Goal: Information Seeking & Learning: Learn about a topic

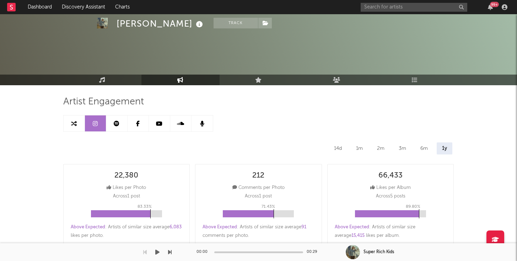
select select "6m"
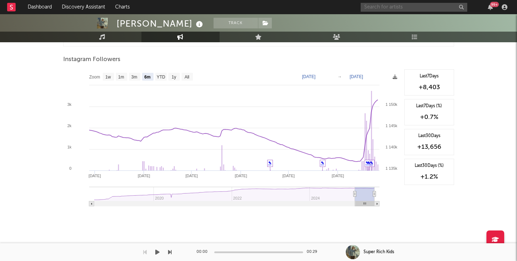
click at [395, 8] on input "text" at bounding box center [414, 7] width 107 height 9
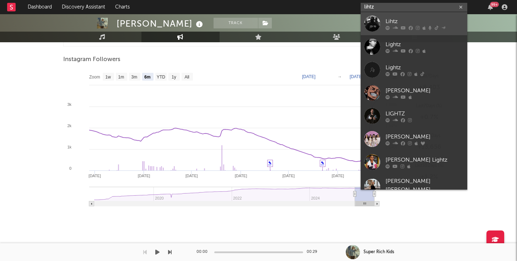
type input "lihtz"
click at [414, 18] on div "Lihtz" at bounding box center [424, 21] width 78 height 9
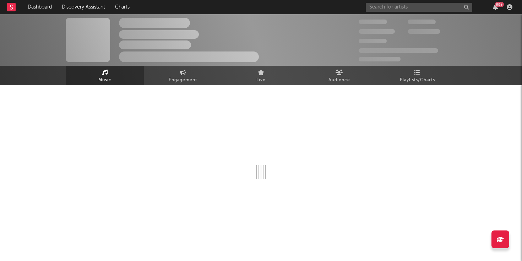
select select "6m"
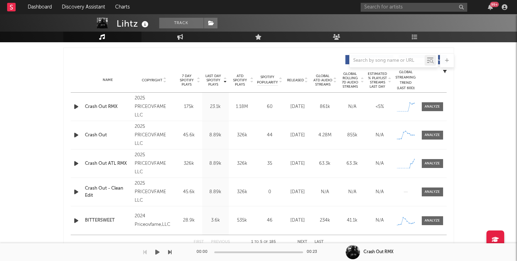
scroll to position [269, 0]
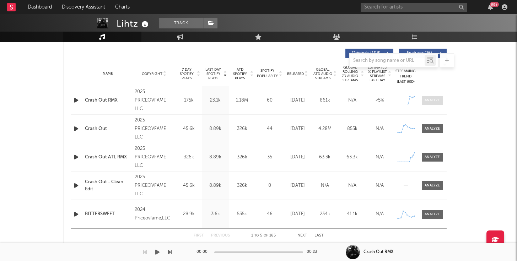
click at [431, 103] on span at bounding box center [432, 100] width 21 height 9
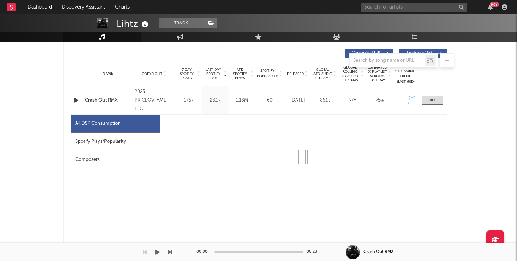
select select "1w"
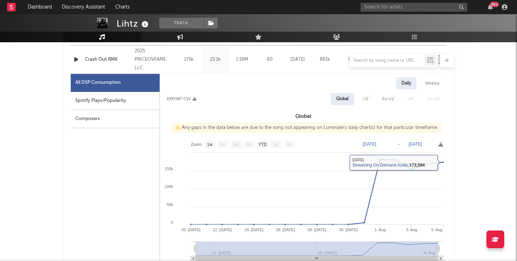
scroll to position [313, 0]
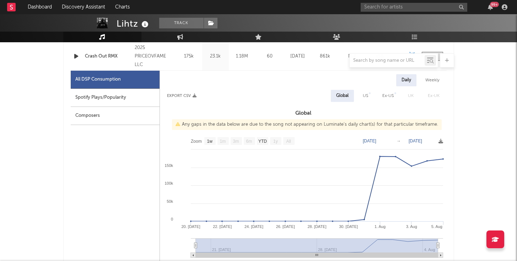
click at [365, 95] on div "US" at bounding box center [365, 96] width 5 height 9
select select "1w"
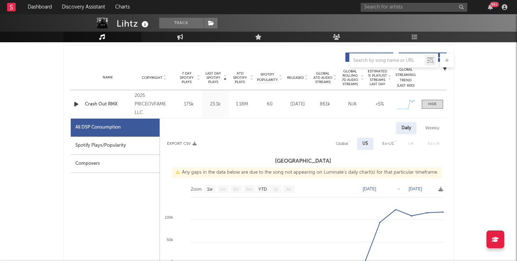
scroll to position [254, 0]
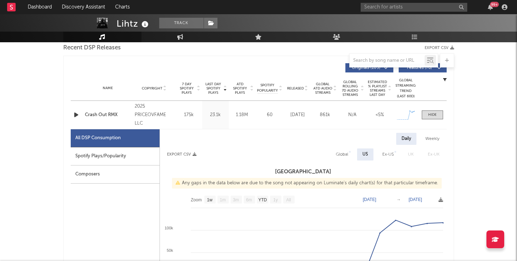
click at [344, 153] on div "Global" at bounding box center [342, 154] width 12 height 9
select select "1w"
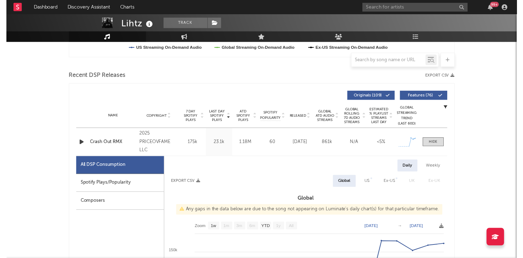
scroll to position [226, 0]
